Goal: Navigation & Orientation: Find specific page/section

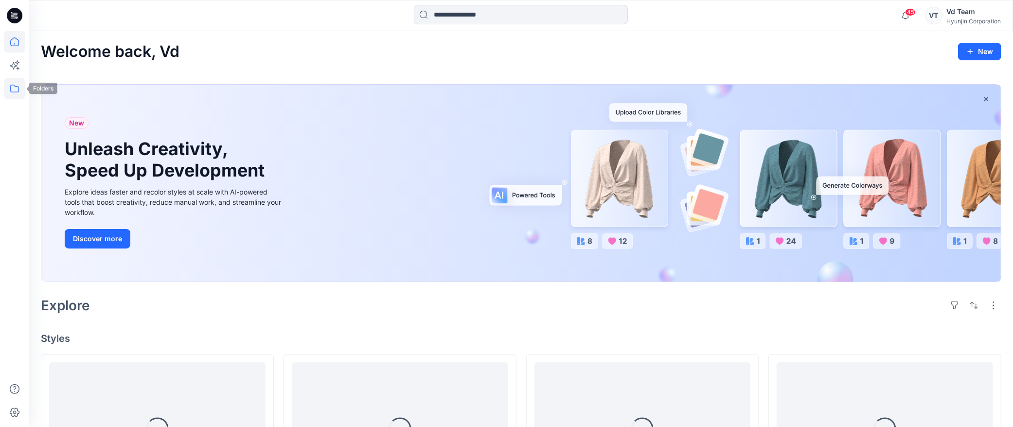
click at [16, 90] on icon at bounding box center [14, 88] width 21 height 21
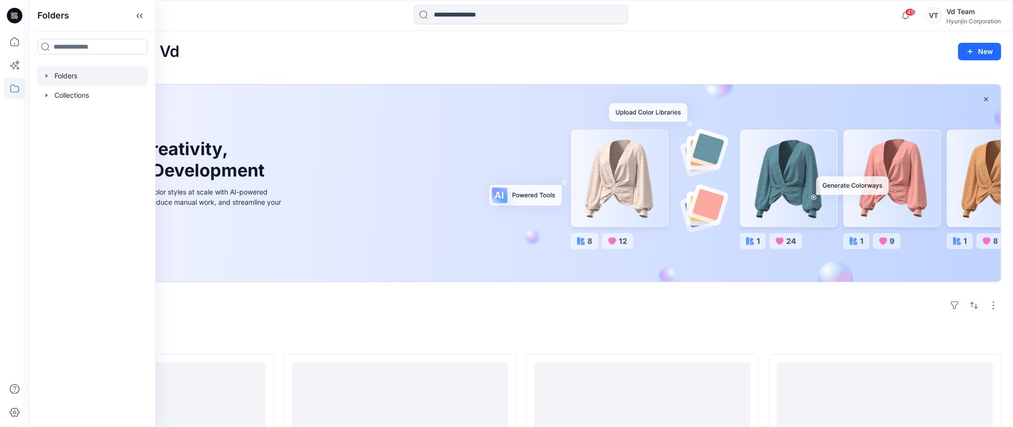
click at [83, 80] on div at bounding box center [92, 75] width 111 height 19
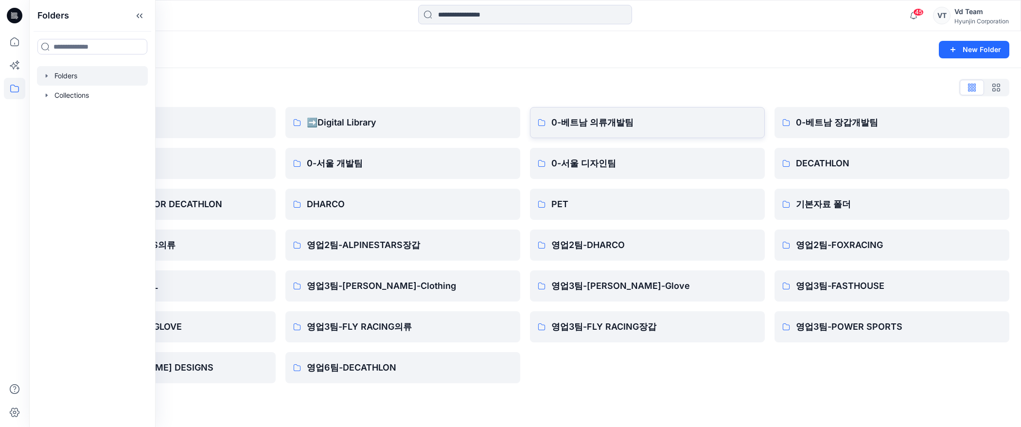
click at [666, 119] on p "0-베트남 의류개발팀" at bounding box center [654, 123] width 206 height 14
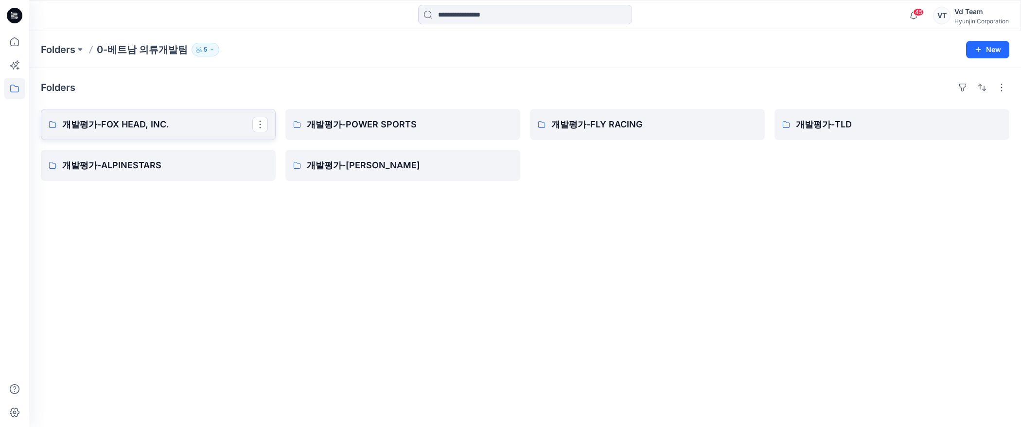
click at [117, 115] on link "개발평가-FOX HEAD, INC." at bounding box center [158, 124] width 235 height 31
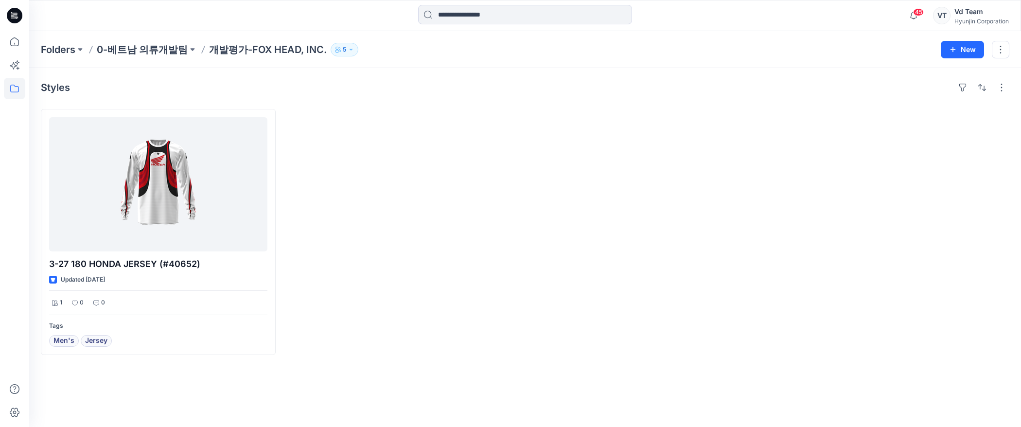
click at [340, 208] on div at bounding box center [402, 232] width 235 height 246
click at [14, 90] on icon at bounding box center [14, 88] width 21 height 21
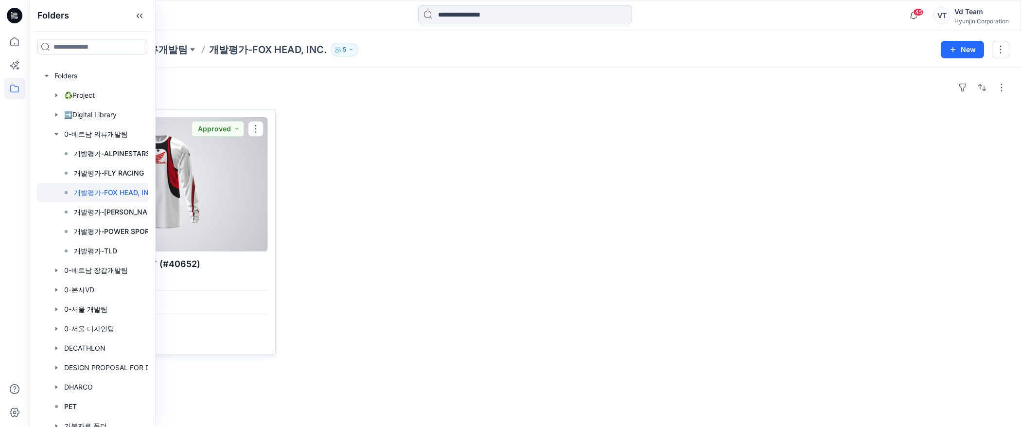
click at [244, 203] on div at bounding box center [158, 184] width 218 height 134
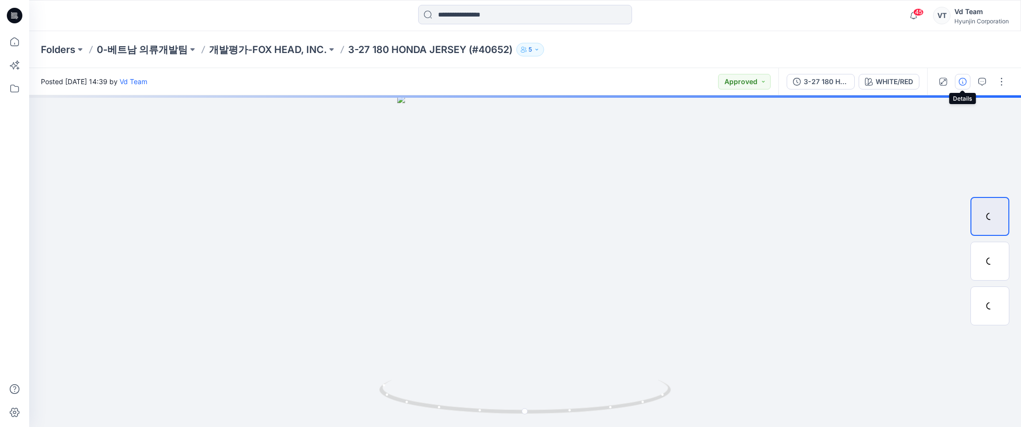
click at [966, 81] on button "button" at bounding box center [963, 82] width 16 height 16
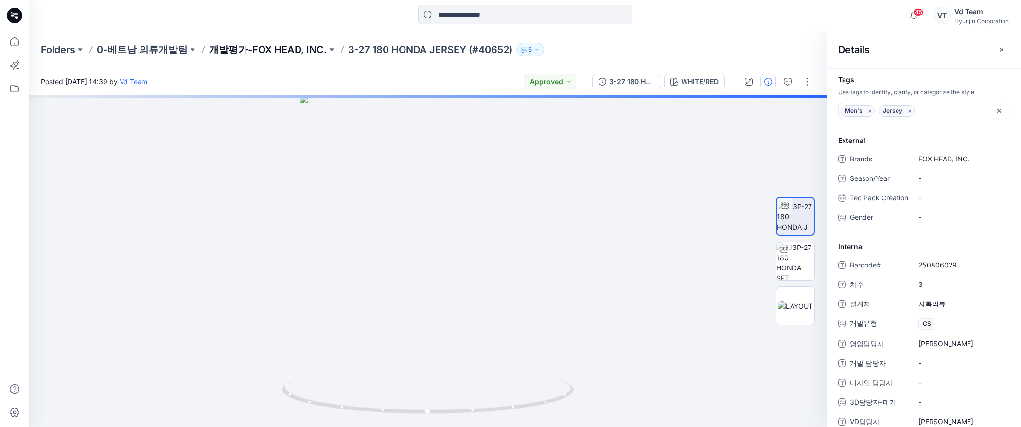
click at [269, 49] on p "개발평가-FOX HEAD, INC." at bounding box center [268, 50] width 118 height 14
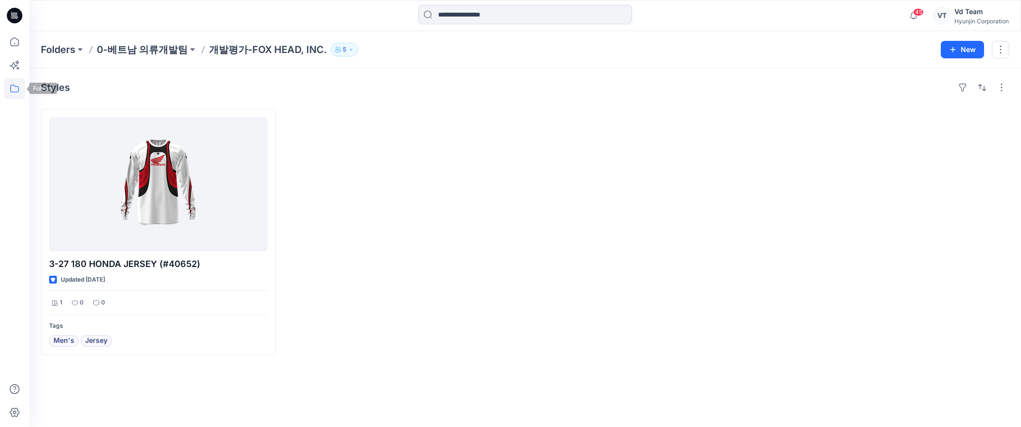
click at [11, 89] on icon at bounding box center [14, 89] width 9 height 8
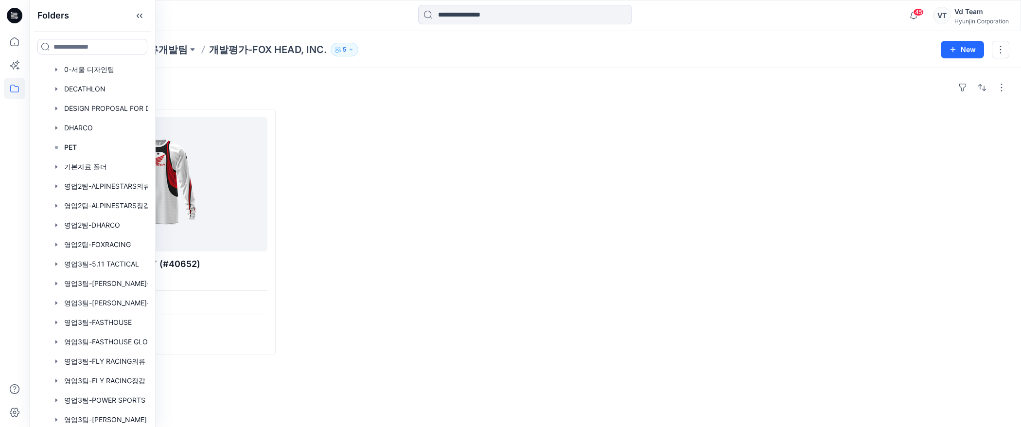
scroll to position [300, 0]
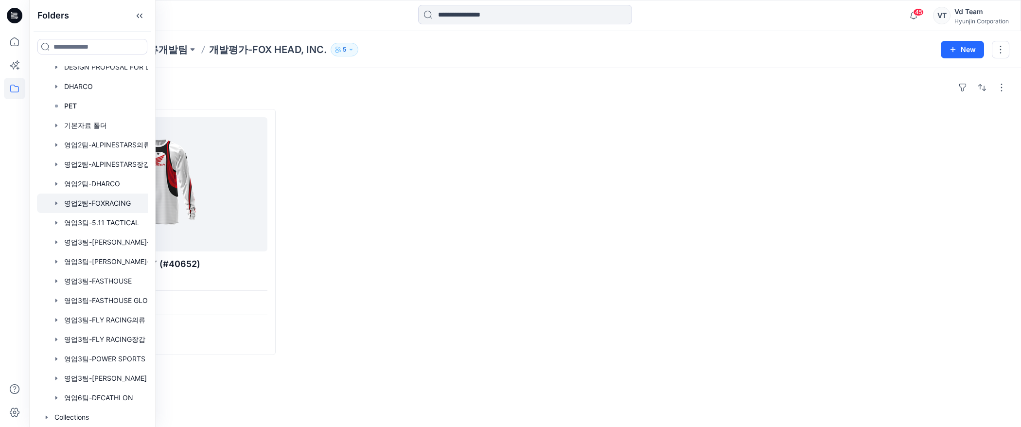
click at [98, 202] on div at bounding box center [105, 202] width 136 height 19
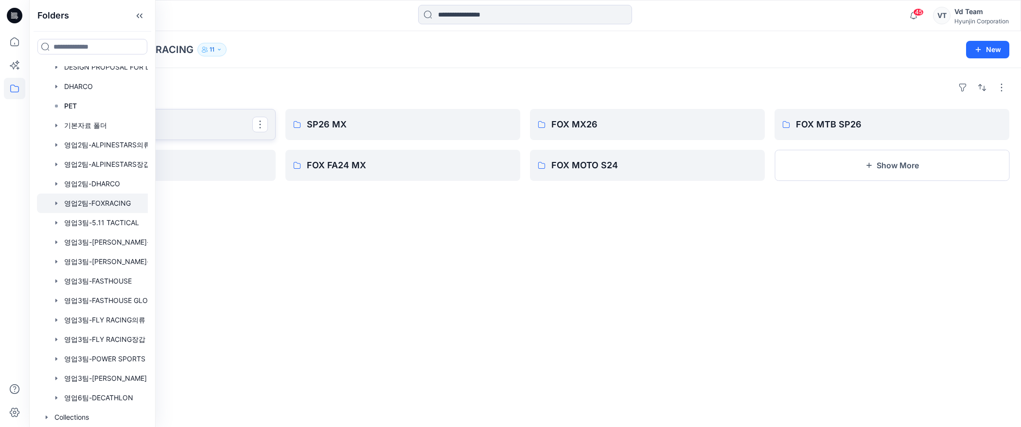
click at [195, 125] on p "27 MX" at bounding box center [157, 125] width 190 height 14
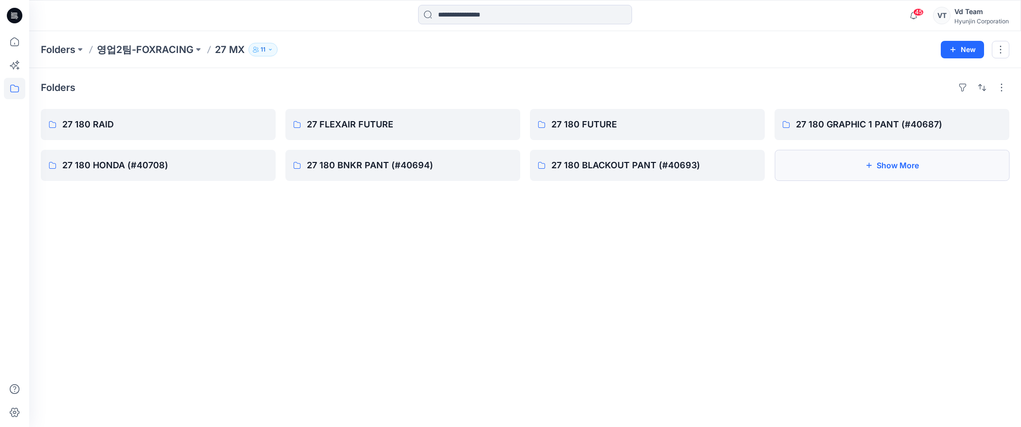
click at [857, 164] on button "Show More" at bounding box center [891, 165] width 235 height 31
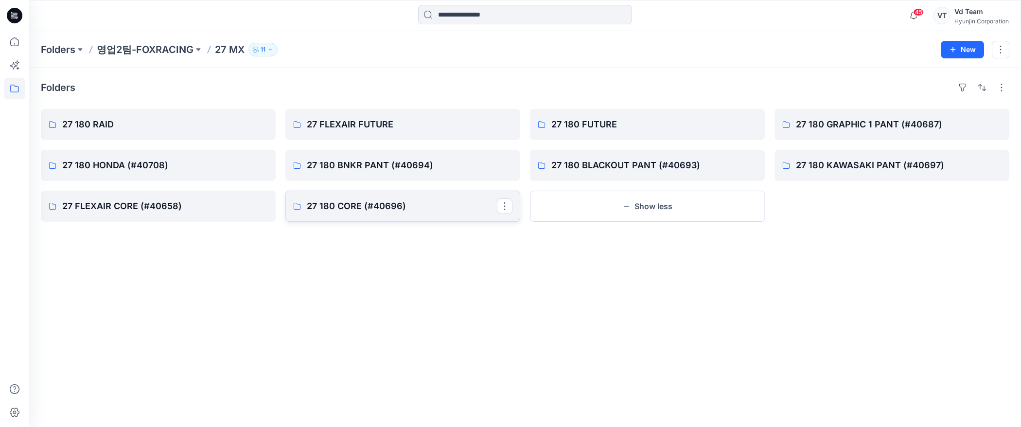
click at [351, 212] on p "27 180 CORE (#40696)" at bounding box center [402, 206] width 190 height 14
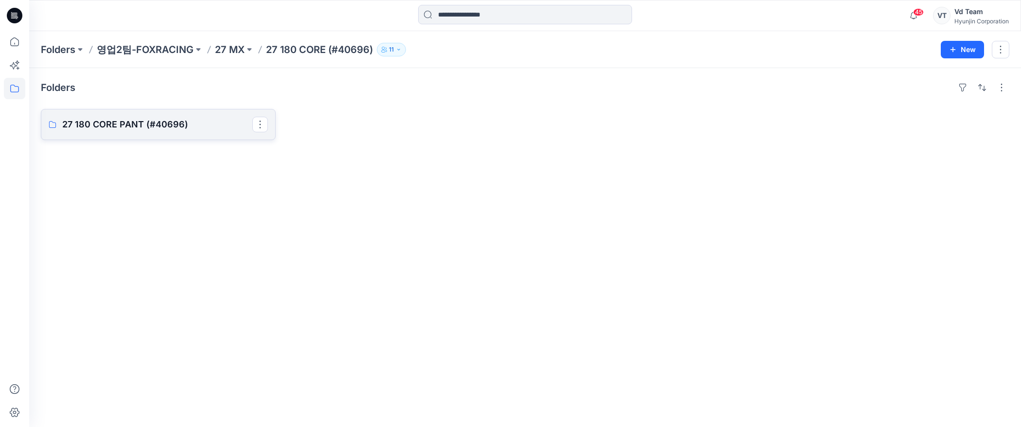
click at [167, 129] on p "27 180 CORE PANT (#40696)" at bounding box center [157, 125] width 190 height 14
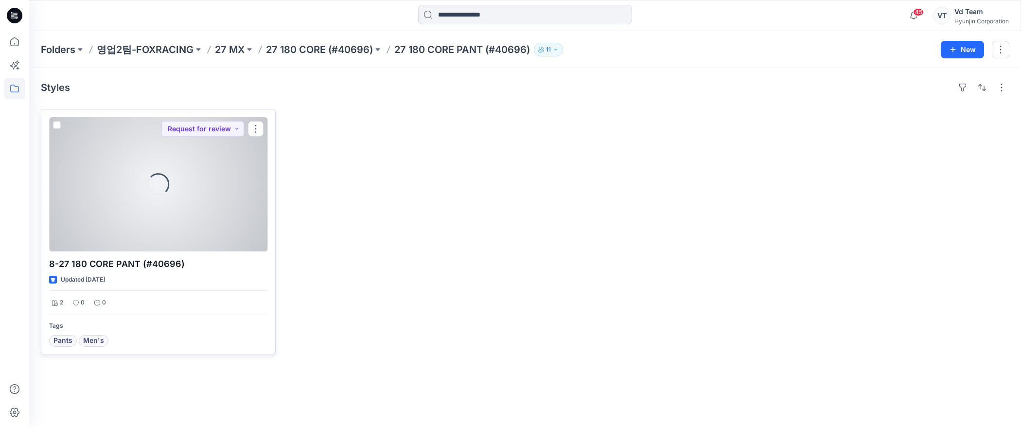
click at [156, 167] on div "Loading..." at bounding box center [158, 184] width 218 height 134
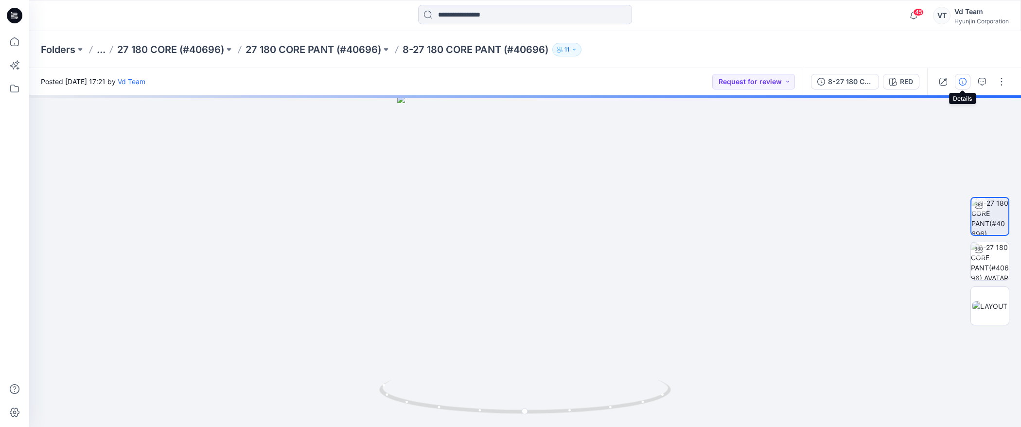
click at [959, 81] on icon "button" at bounding box center [963, 82] width 8 height 8
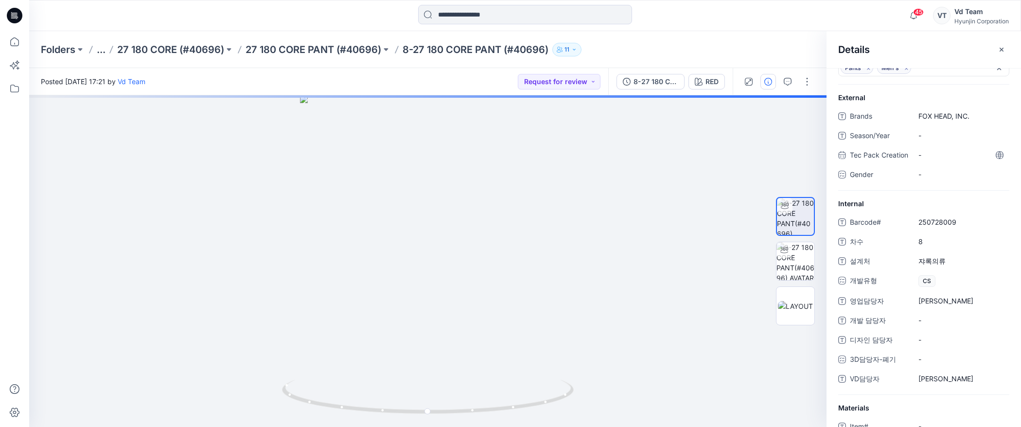
scroll to position [100, 0]
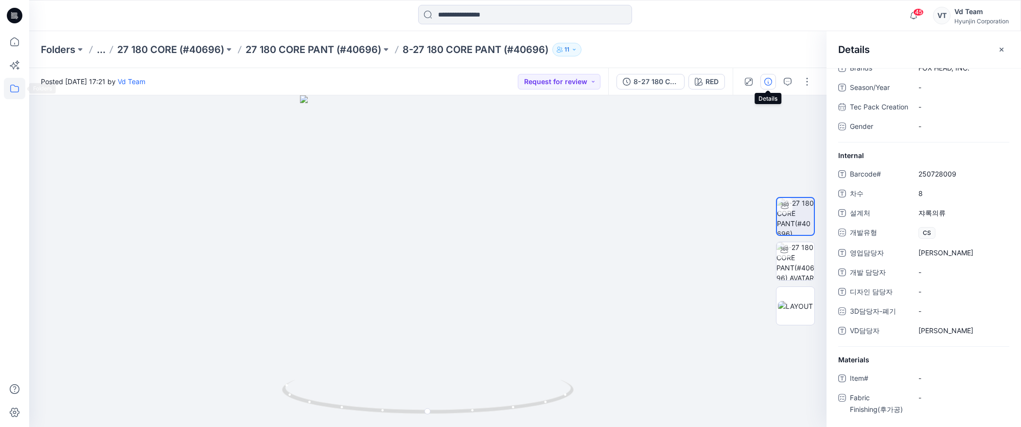
click at [13, 90] on icon at bounding box center [14, 88] width 21 height 21
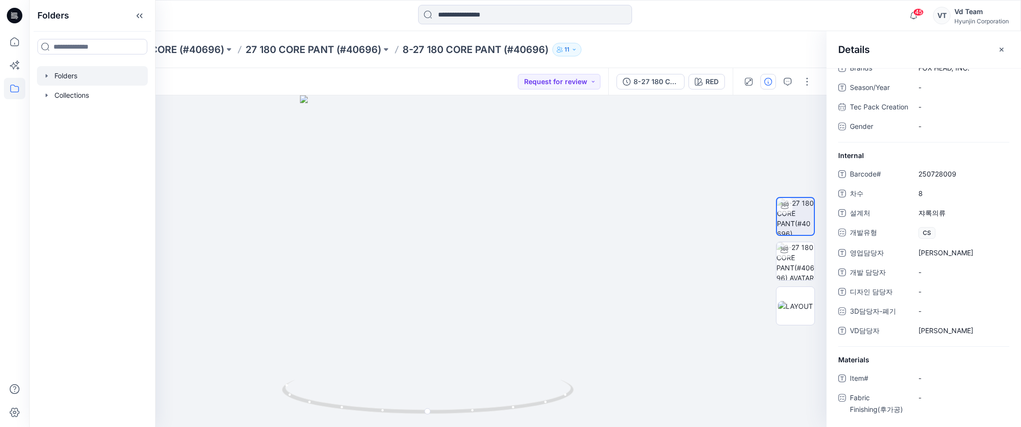
click at [89, 71] on div at bounding box center [92, 75] width 111 height 19
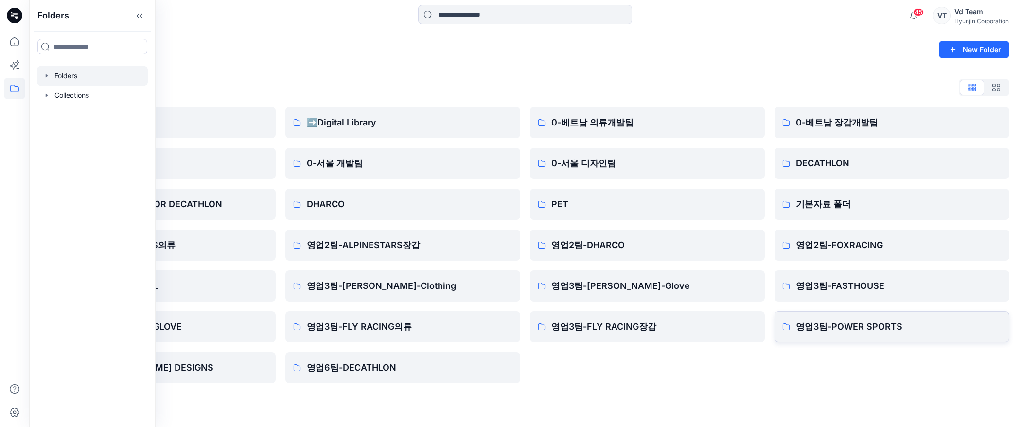
click at [858, 326] on p "영업3팀-POWER SPORTS" at bounding box center [899, 327] width 206 height 14
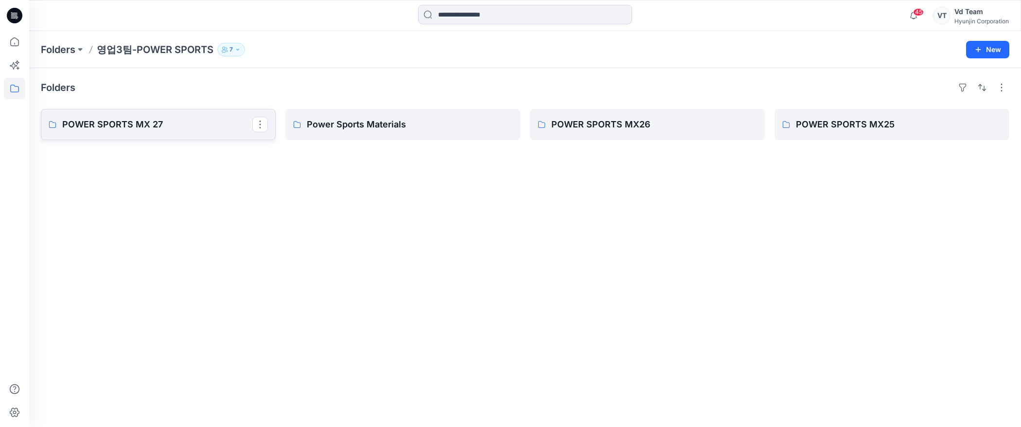
click at [100, 119] on p "POWER SPORTS MX 27" at bounding box center [157, 125] width 190 height 14
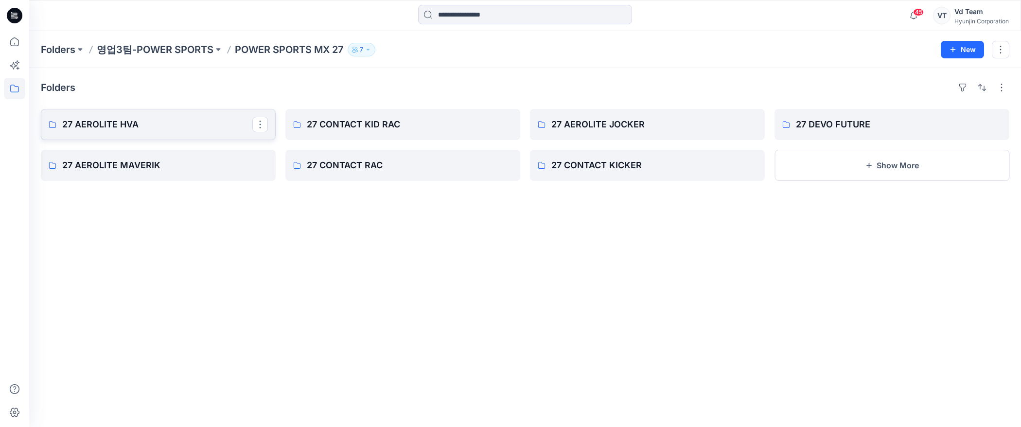
click at [122, 134] on link "27 AEROLITE HVA" at bounding box center [158, 124] width 235 height 31
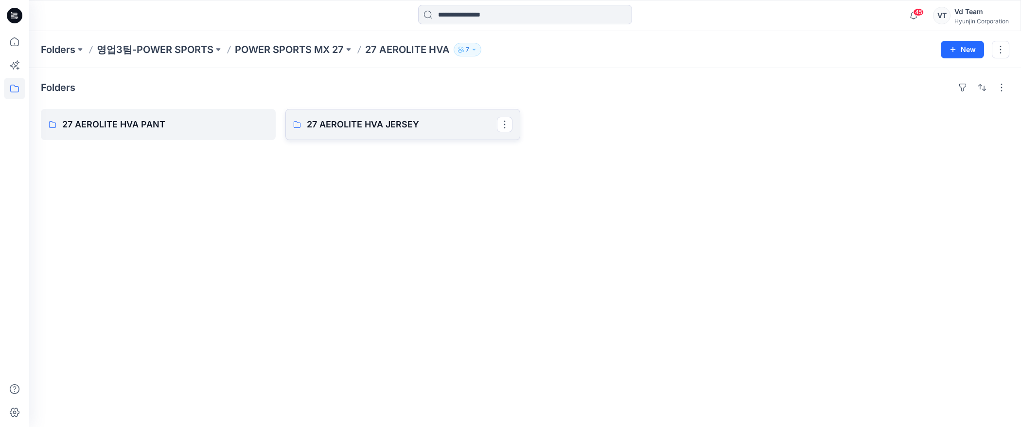
click at [372, 128] on p "27 AEROLITE HVA JERSEY" at bounding box center [402, 125] width 190 height 14
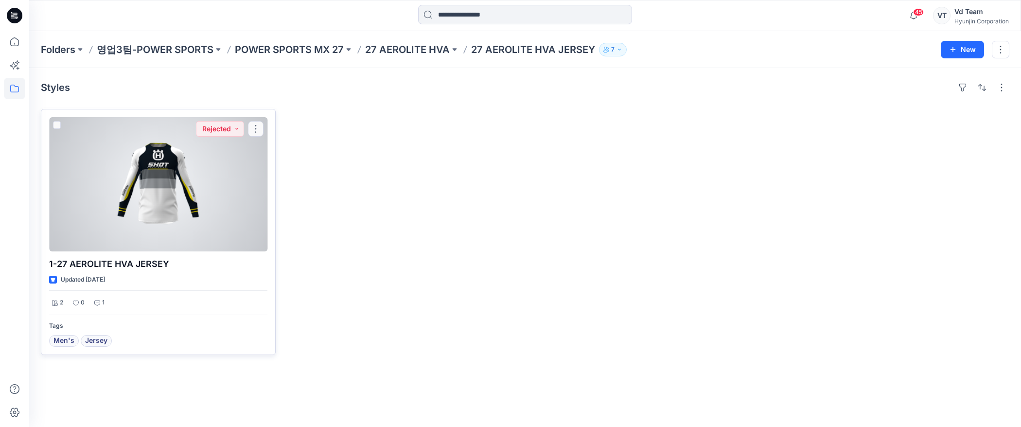
click at [267, 204] on div "1-27 AEROLITE HVA JERSEY Updated [DATE] 2 0 1 Tags Men's [GEOGRAPHIC_DATA] Reje…" at bounding box center [158, 232] width 235 height 246
click at [69, 203] on div at bounding box center [158, 184] width 218 height 134
